Goal: Information Seeking & Learning: Get advice/opinions

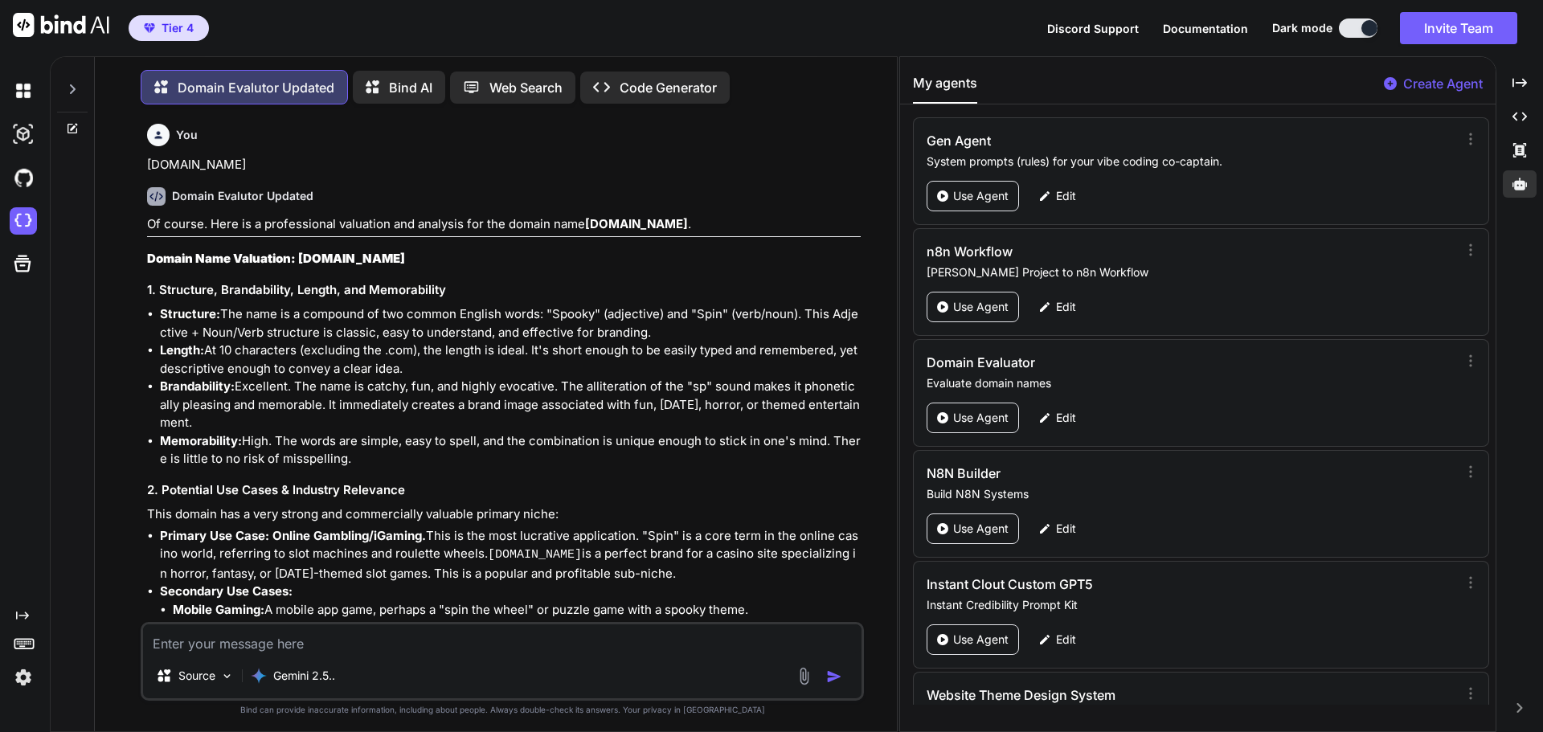
scroll to position [10442, 0]
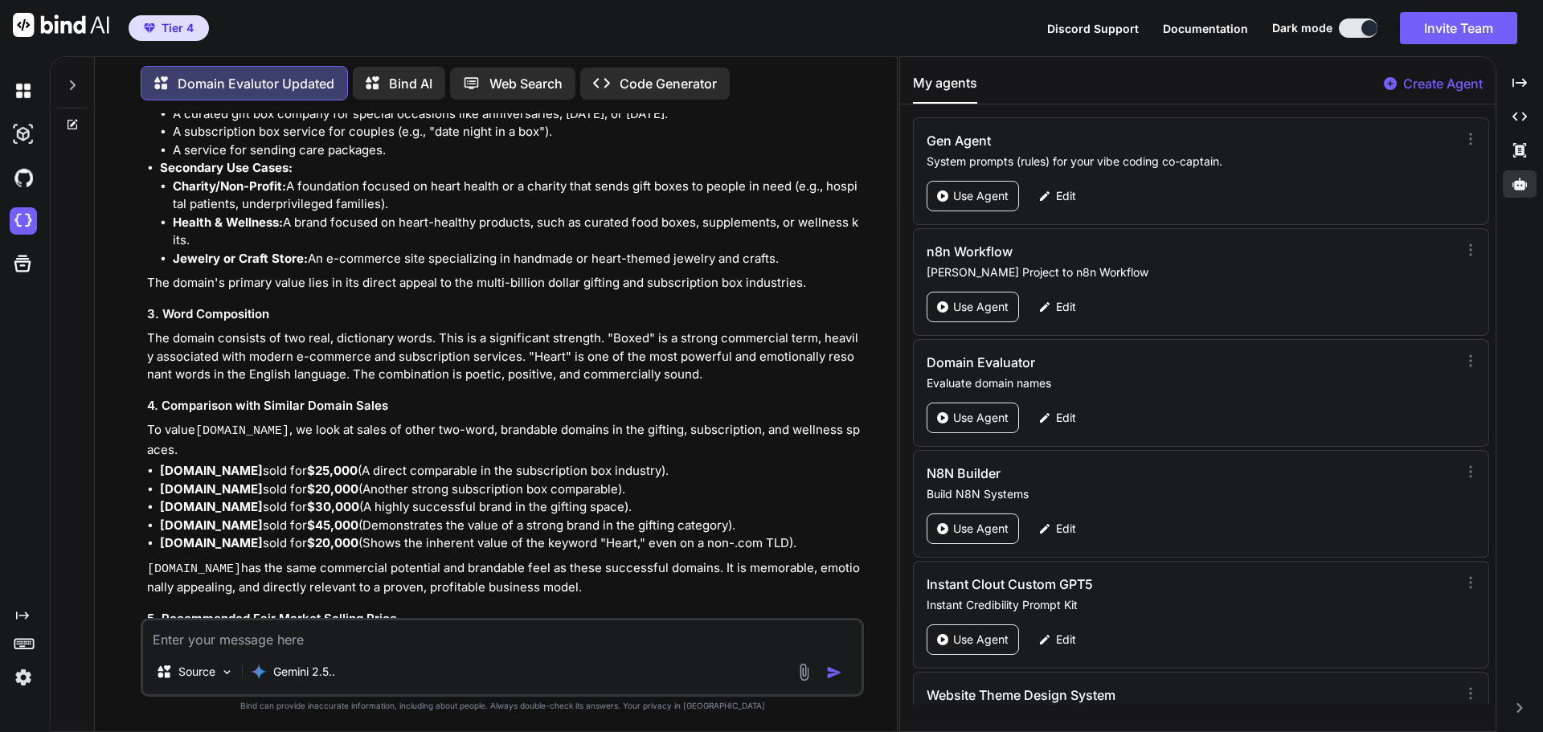
click at [444, 498] on li "[DOMAIN_NAME] sold for $30,000 (A highly successful brand in the gifting space)." at bounding box center [510, 507] width 701 height 18
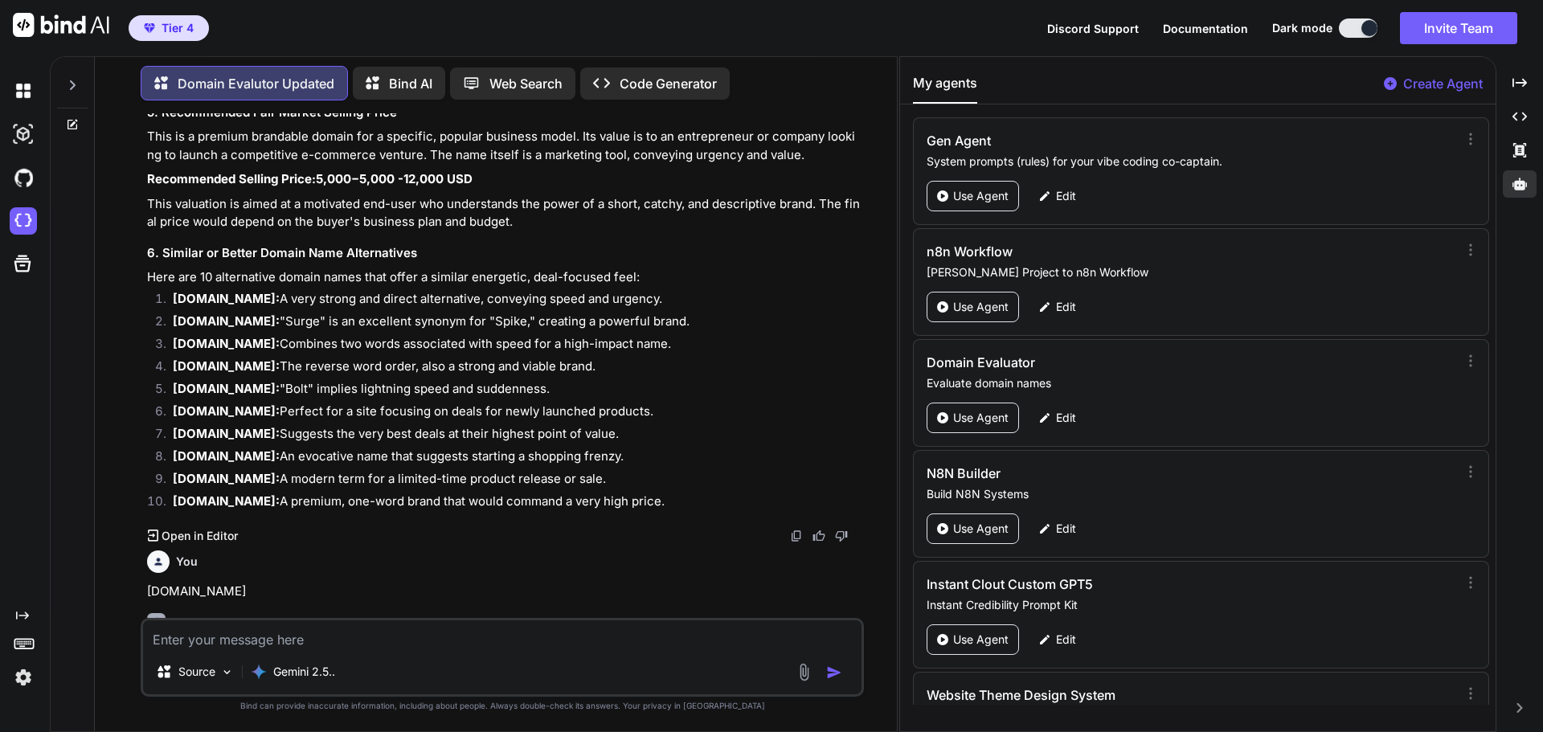
scroll to position [9575, 0]
click at [320, 640] on textarea at bounding box center [502, 634] width 718 height 29
paste textarea "vectagentic"
click at [160, 640] on textarea "vectagentic" at bounding box center [502, 634] width 718 height 29
click at [188, 640] on textarea "Vectagentic" at bounding box center [502, 634] width 718 height 29
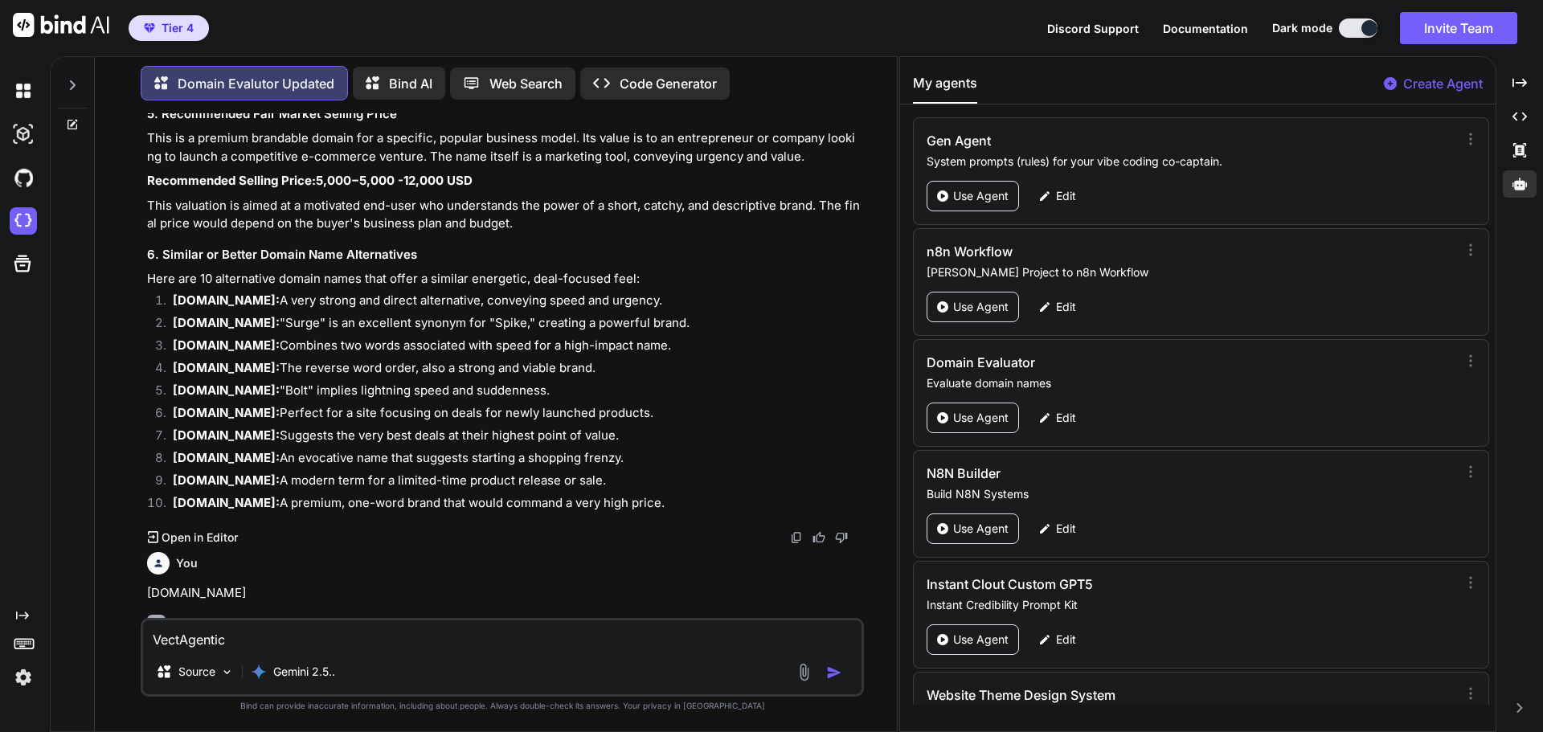
click at [236, 642] on textarea "VectAgentic" at bounding box center [502, 634] width 718 height 29
type textarea "[DOMAIN_NAME]"
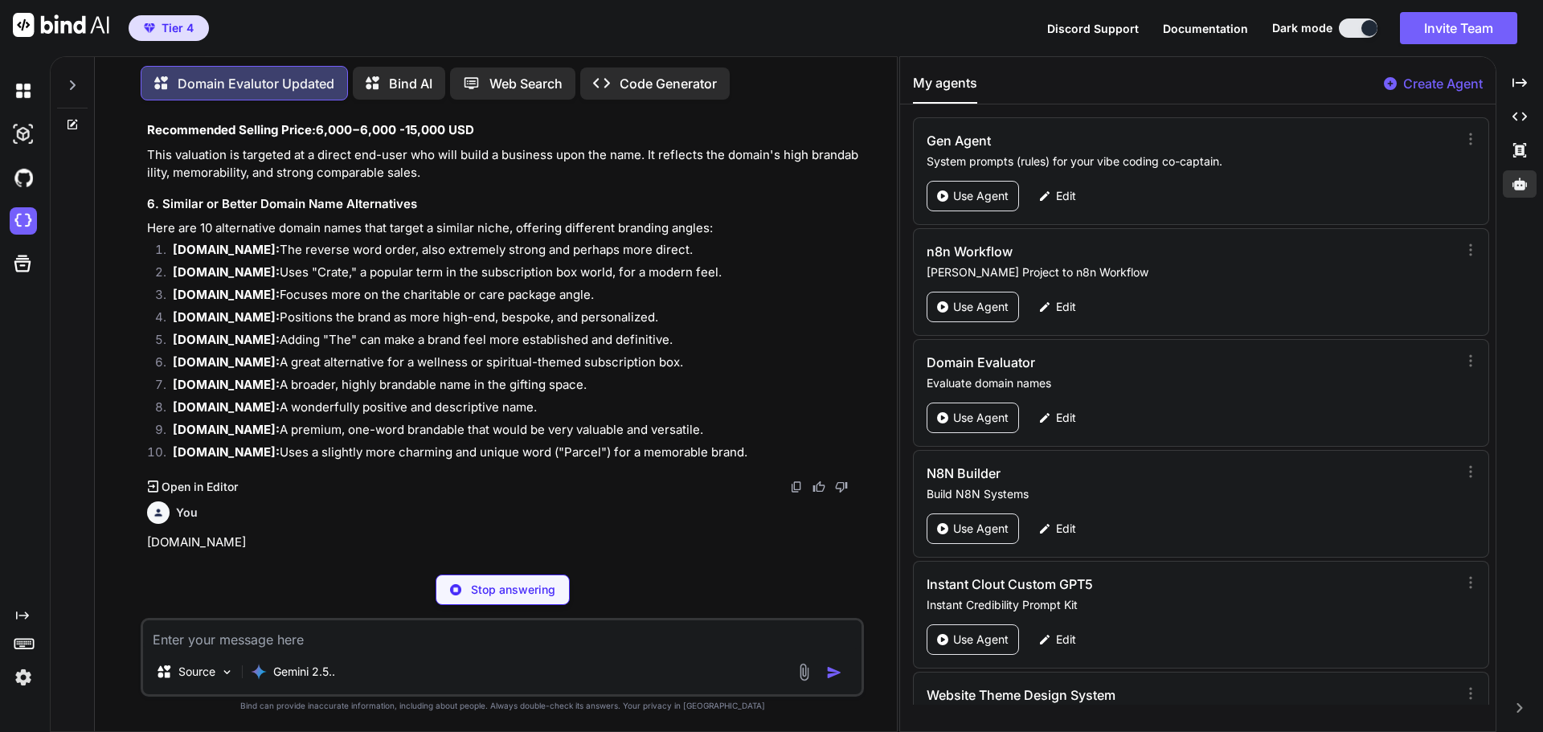
scroll to position [10998, 0]
click at [713, 598] on div "Stop answering" at bounding box center [502, 589] width 723 height 31
click at [704, 592] on p "Of course. Here is a professional valuation and analysis for the domain name [D…" at bounding box center [503, 601] width 713 height 18
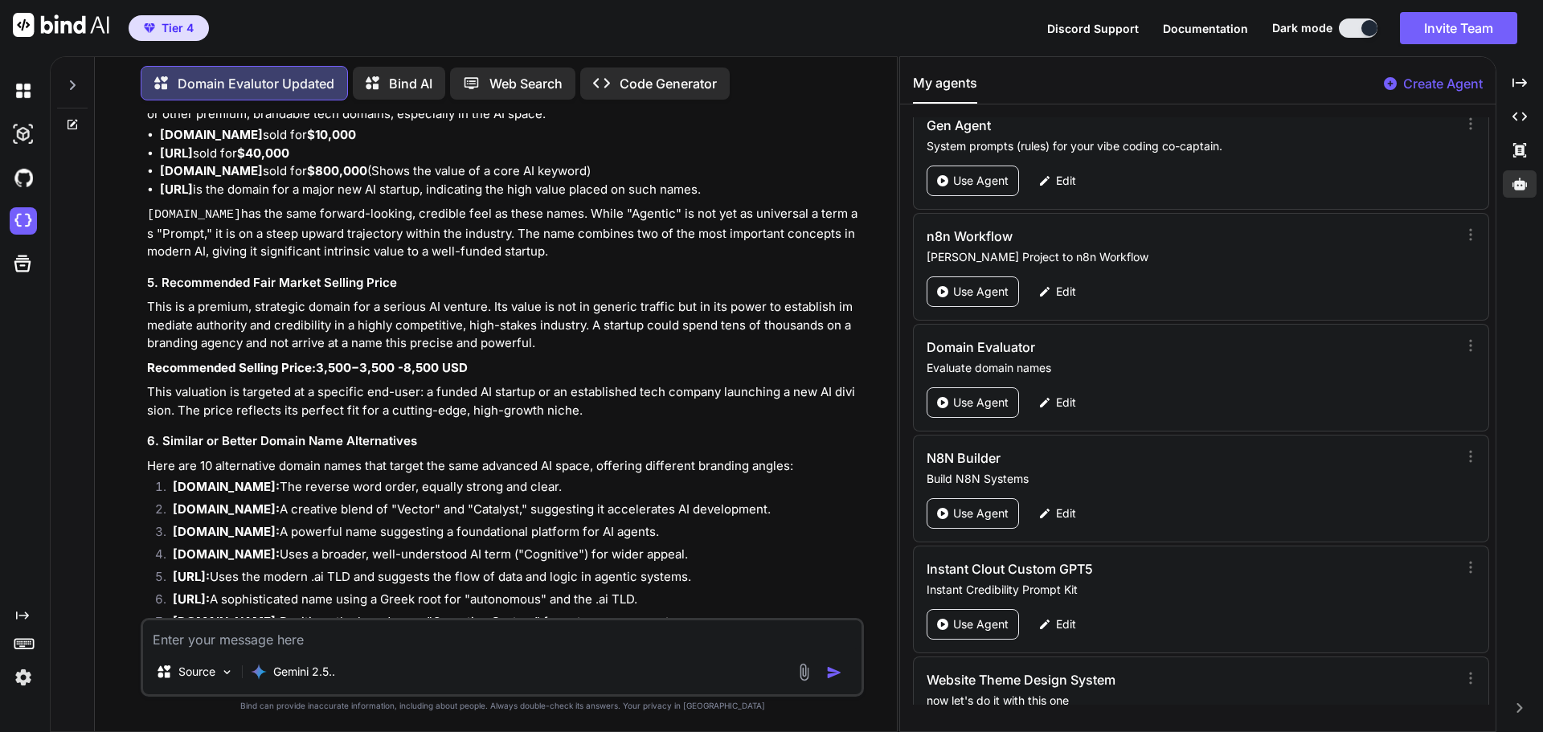
scroll to position [23, 0]
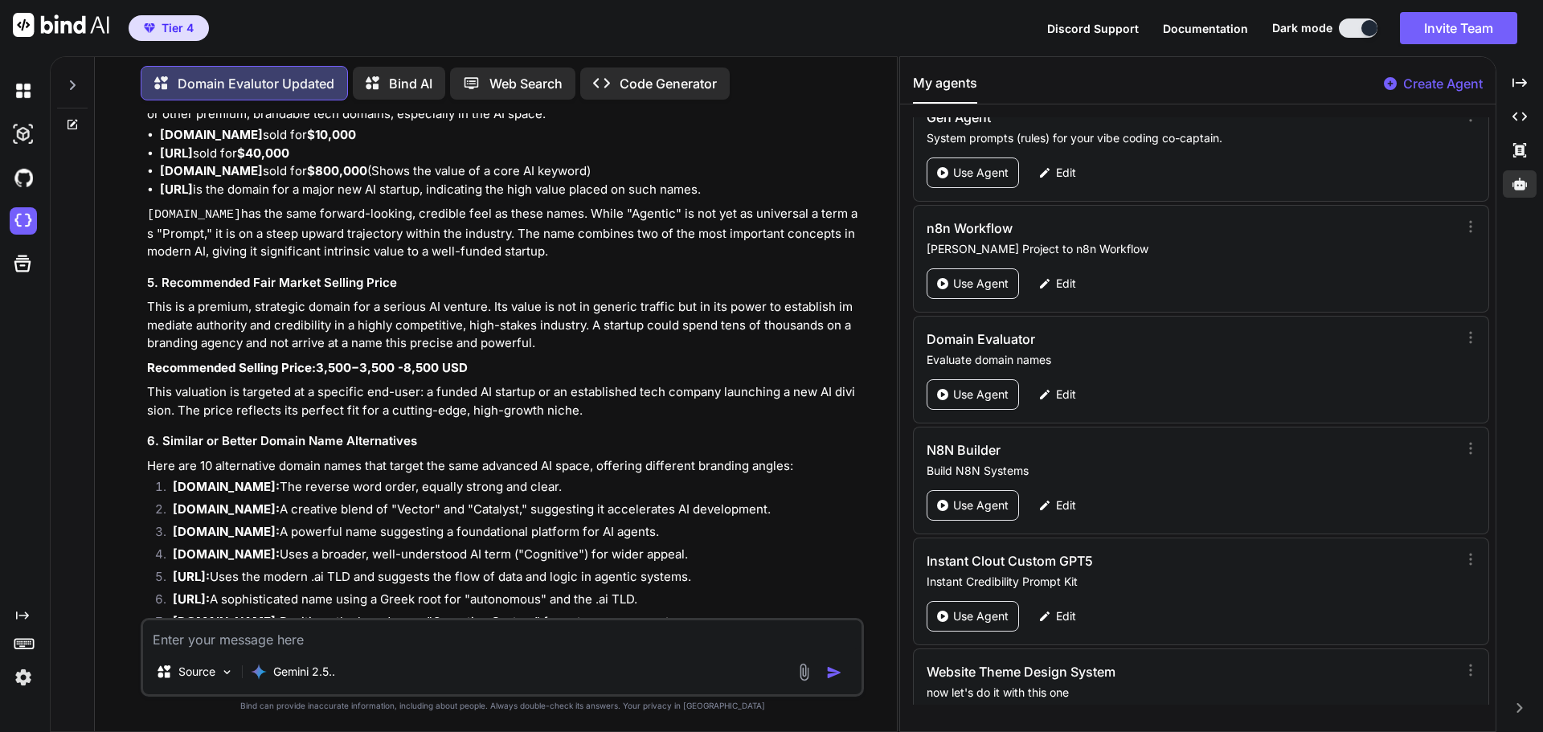
click at [746, 591] on li "[URL]: A sophisticated name using a Greek root for "autonomous" and the .ai TLD." at bounding box center [510, 602] width 701 height 22
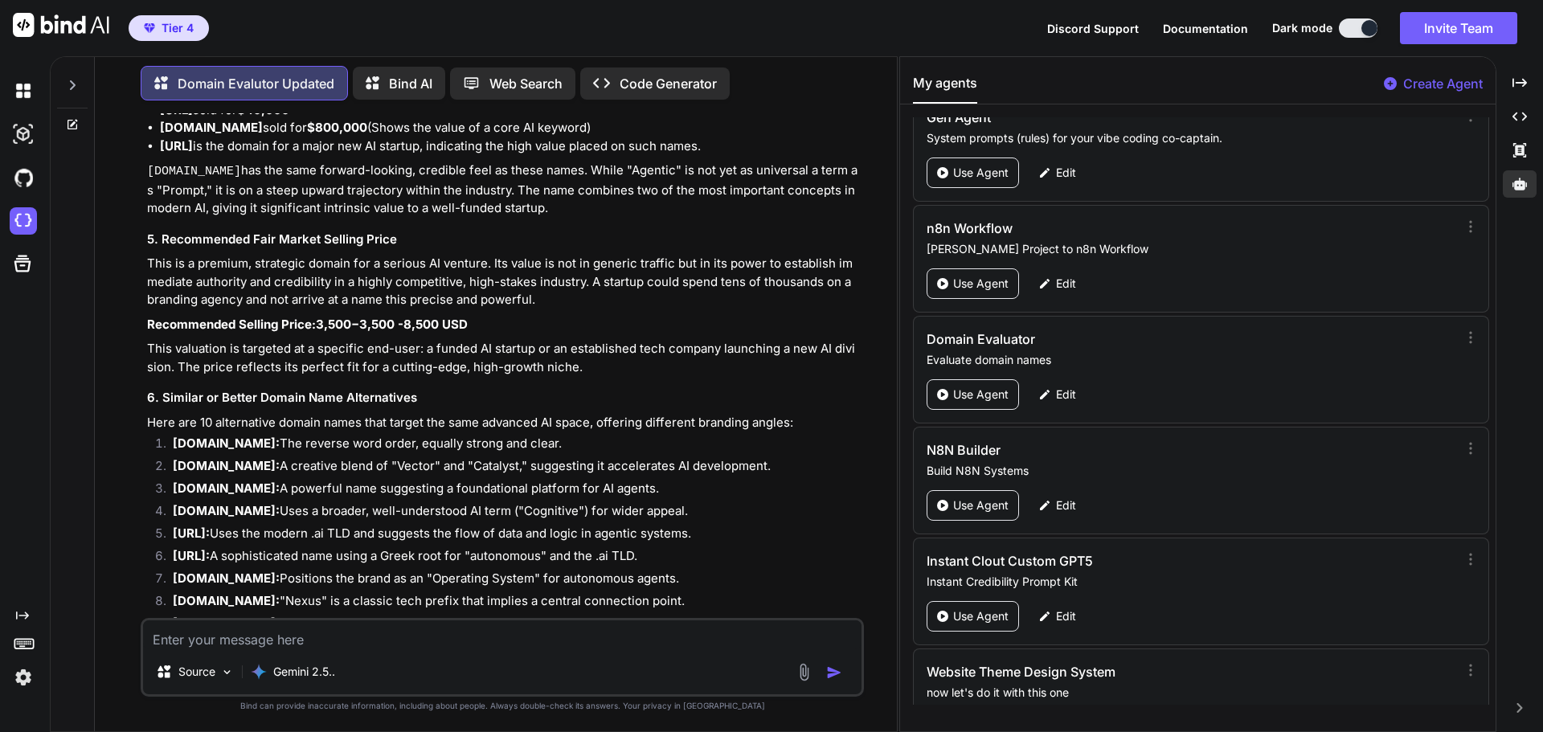
scroll to position [12251, 0]
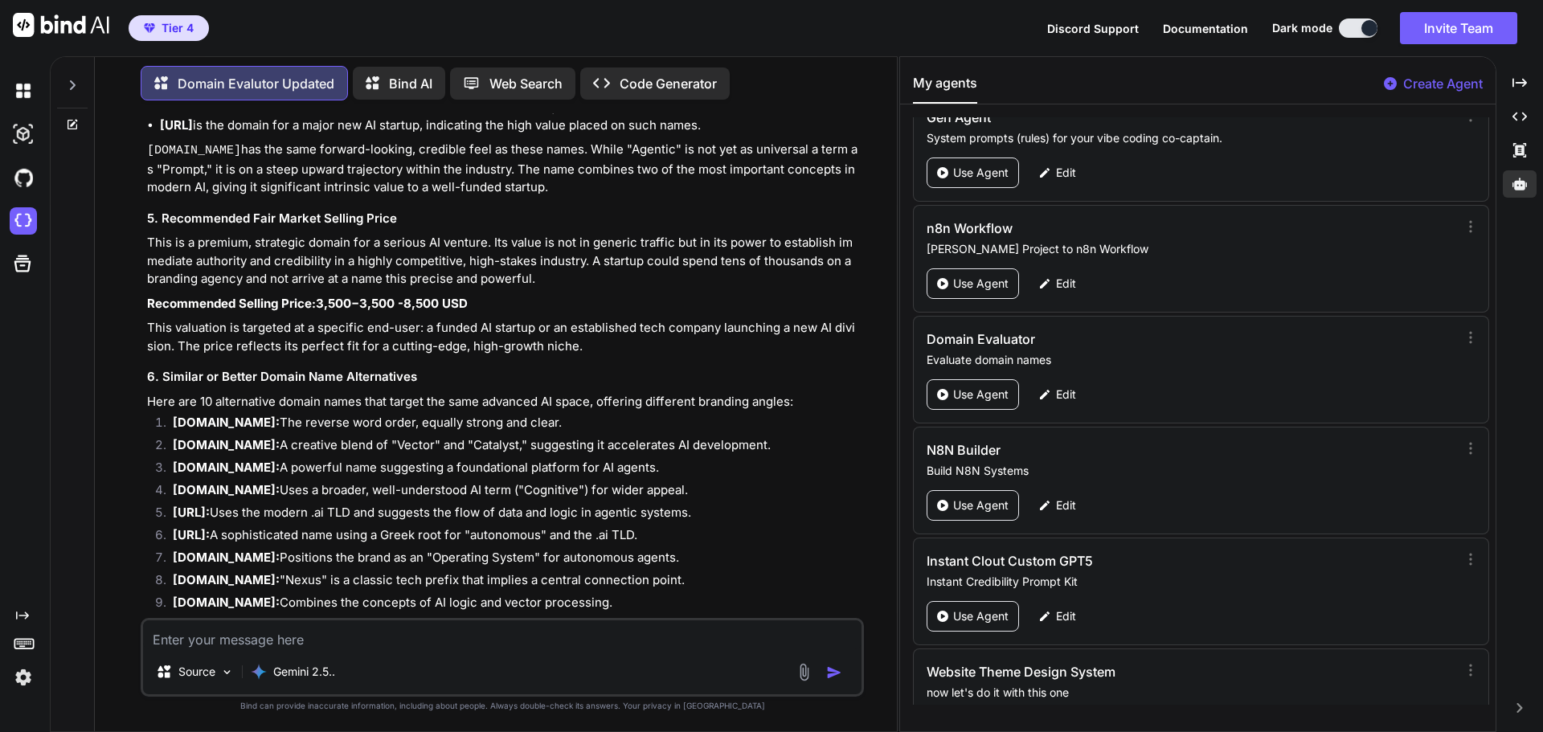
click at [259, 639] on textarea at bounding box center [502, 634] width 718 height 29
type textarea "[DOMAIN_NAME]"
click at [832, 676] on img "button" at bounding box center [834, 672] width 16 height 16
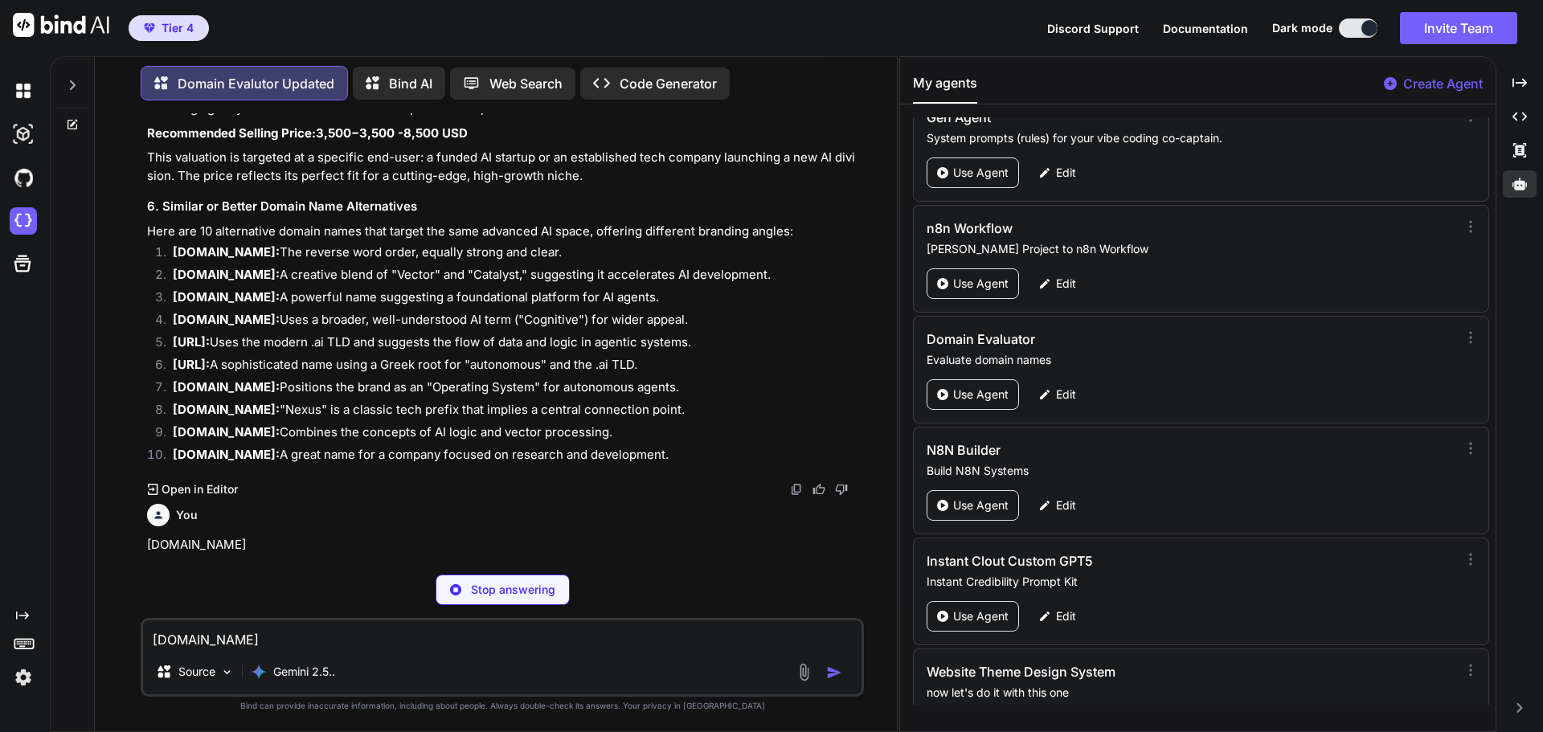
scroll to position [12421, 0]
click at [739, 595] on p "Of course. Here is a professional valuation and analysis for the domain name [D…" at bounding box center [503, 604] width 713 height 18
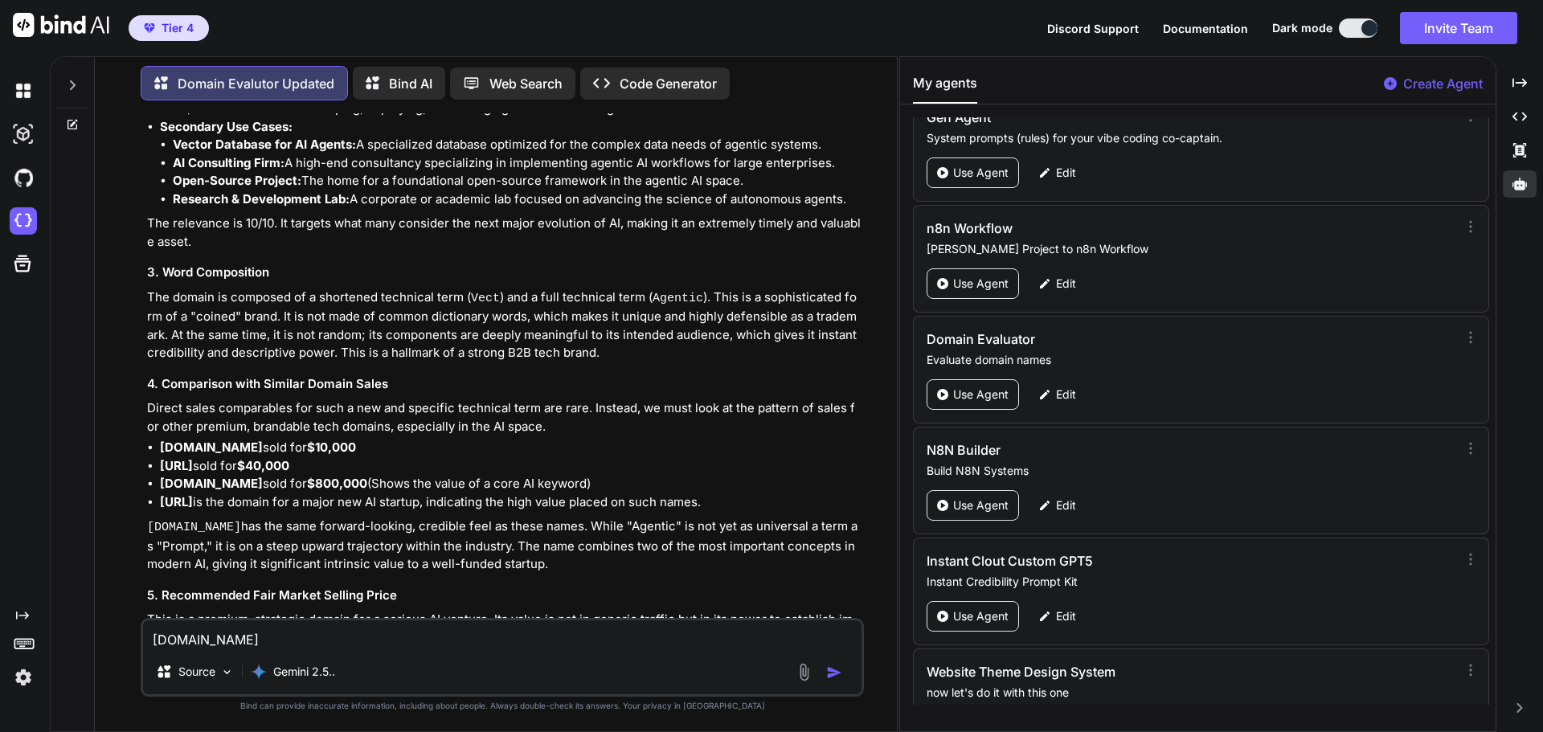
scroll to position [11865, 0]
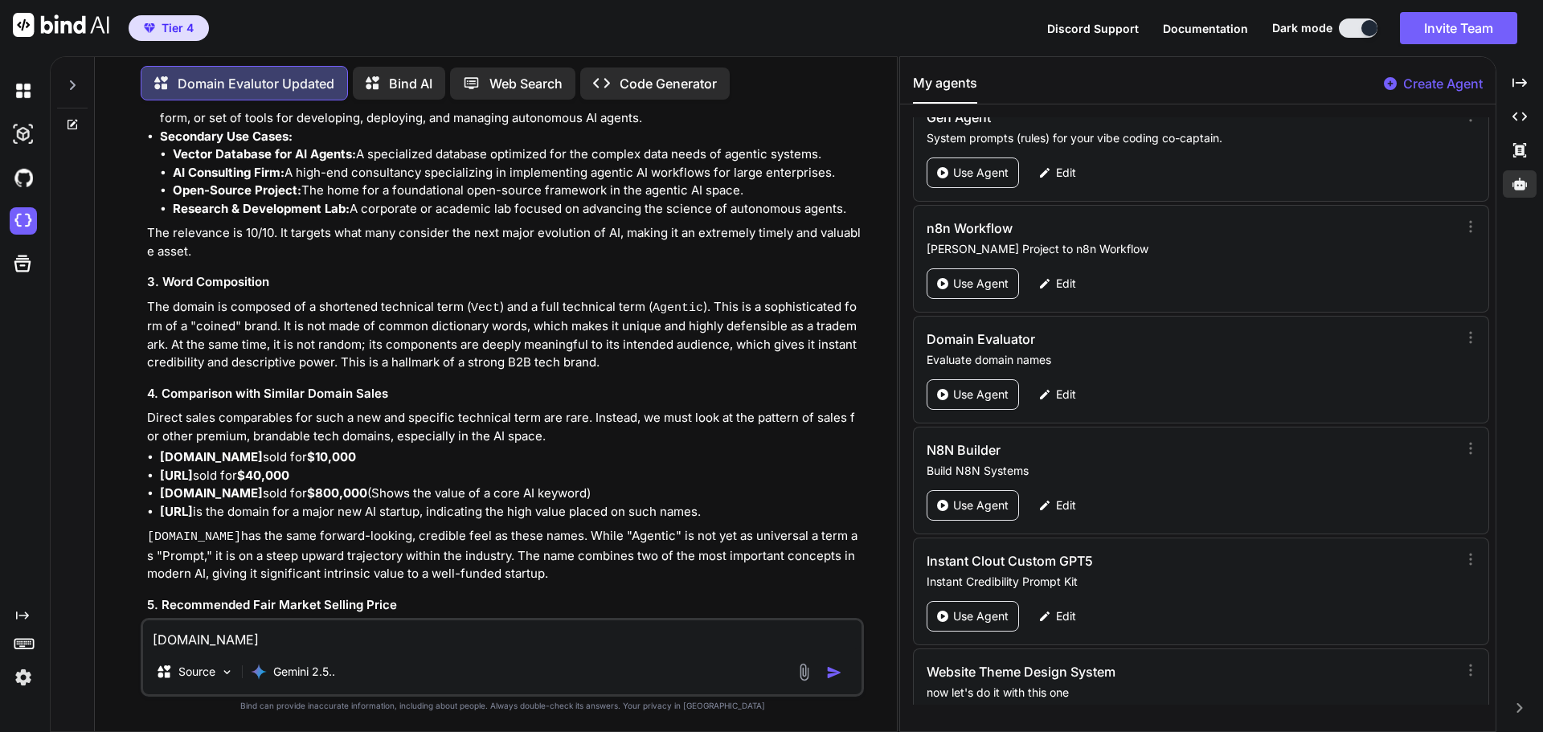
click at [623, 540] on div "Of course. Here is a professional valuation and analysis for the domain name [D…" at bounding box center [503, 375] width 713 height 1300
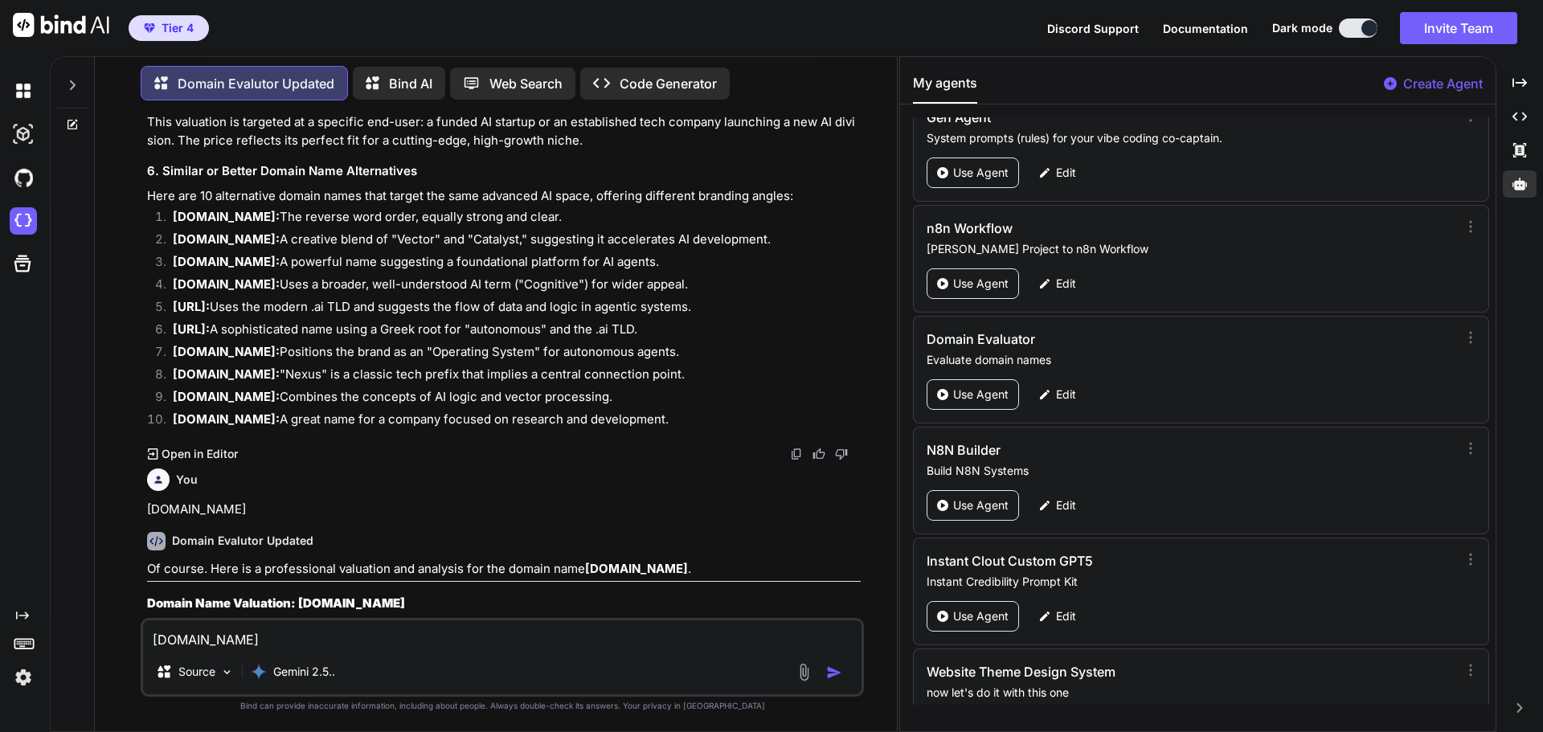
scroll to position [12604, 0]
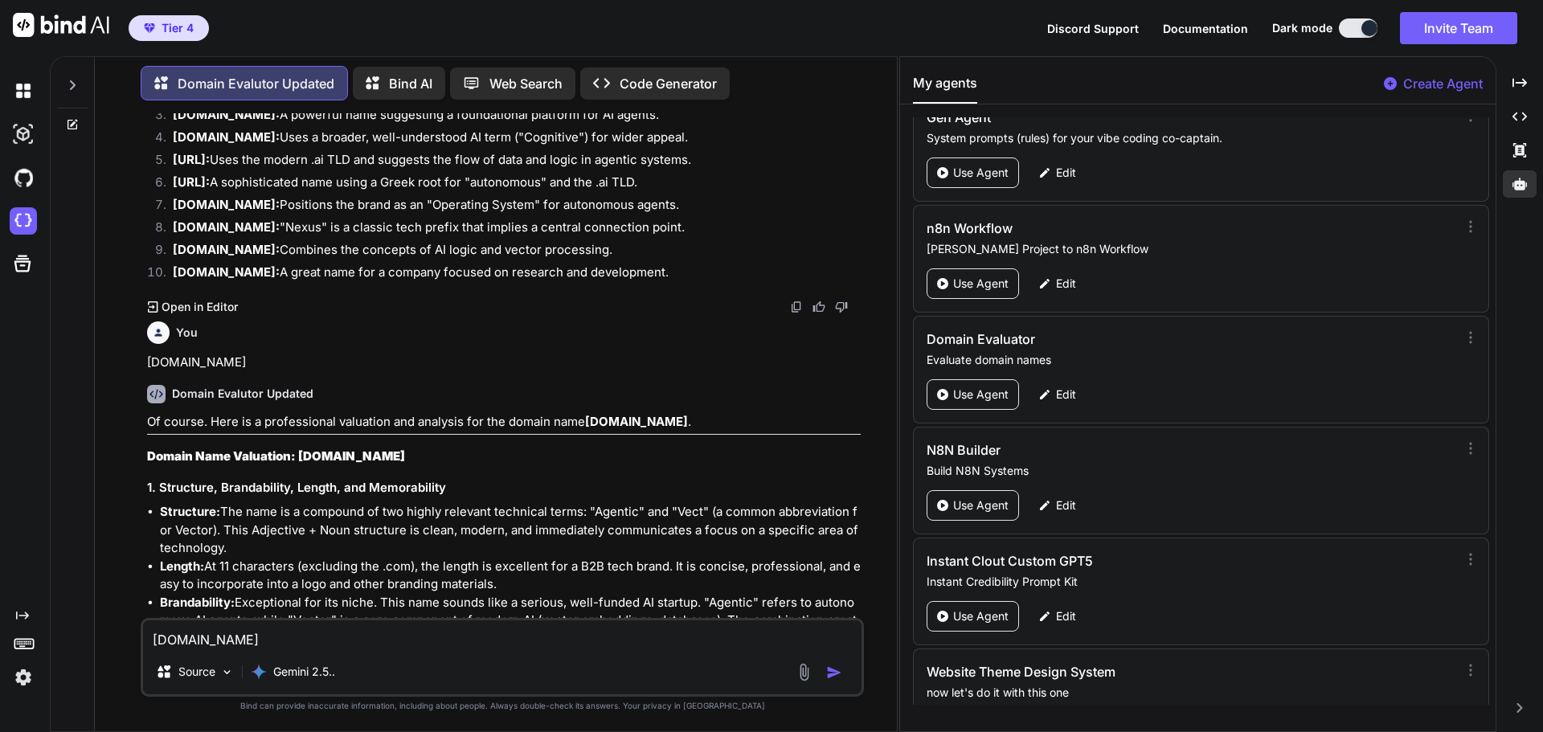
click at [492, 503] on li "Structure: The name is a compound of two highly relevant technical terms: "Agen…" at bounding box center [510, 530] width 701 height 55
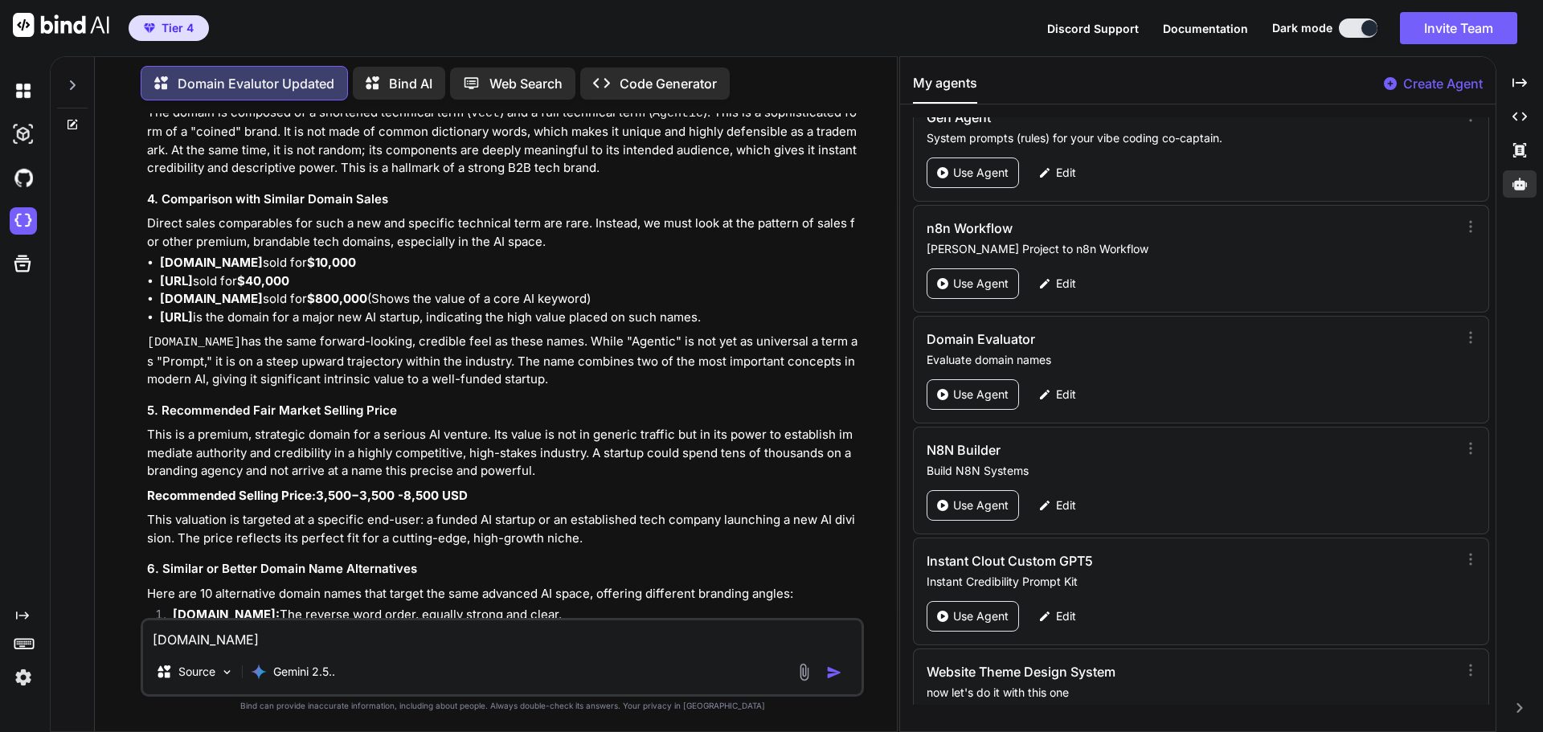
scroll to position [12057, 0]
